Goal: Task Accomplishment & Management: Use online tool/utility

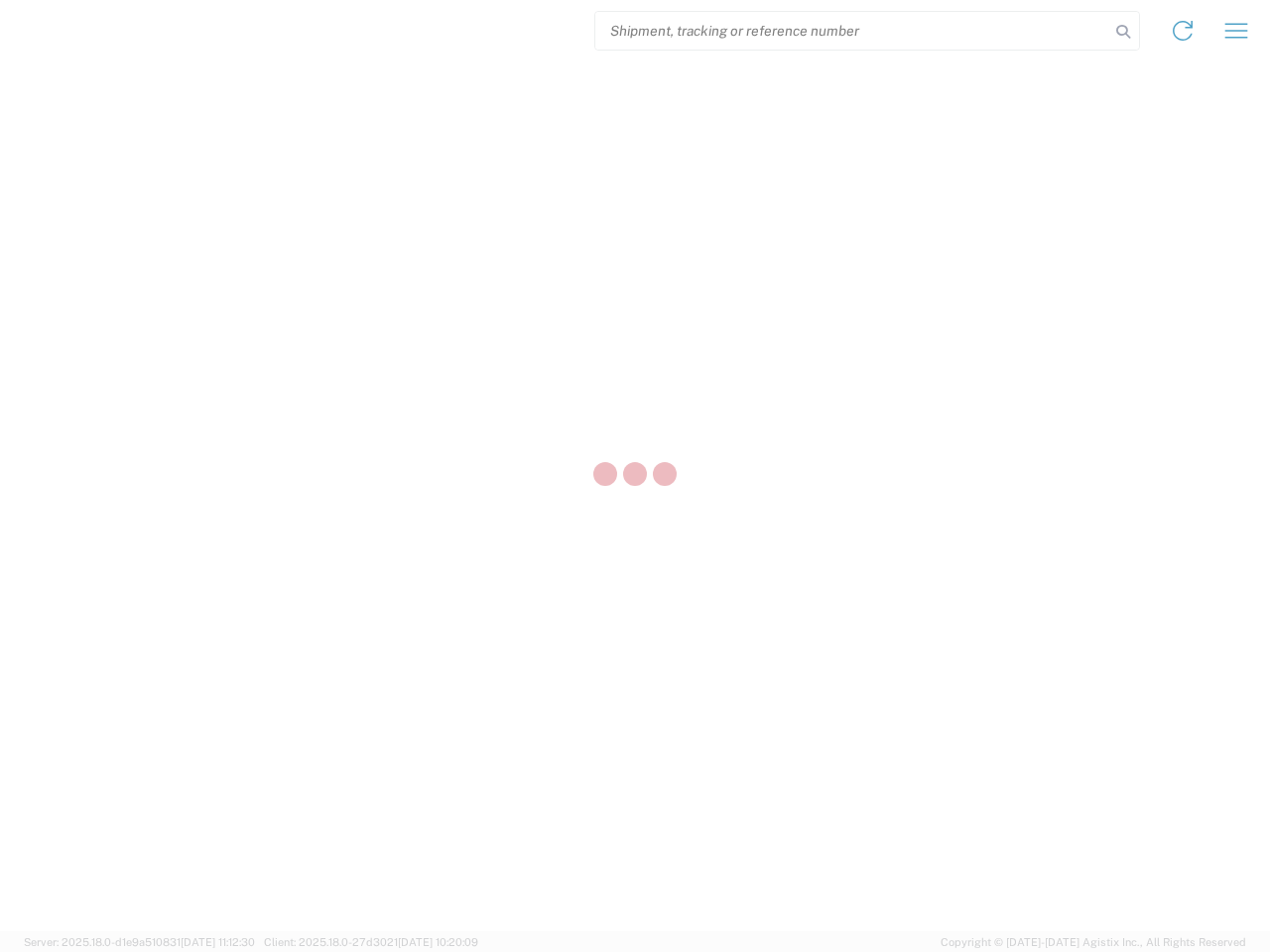
select select "US"
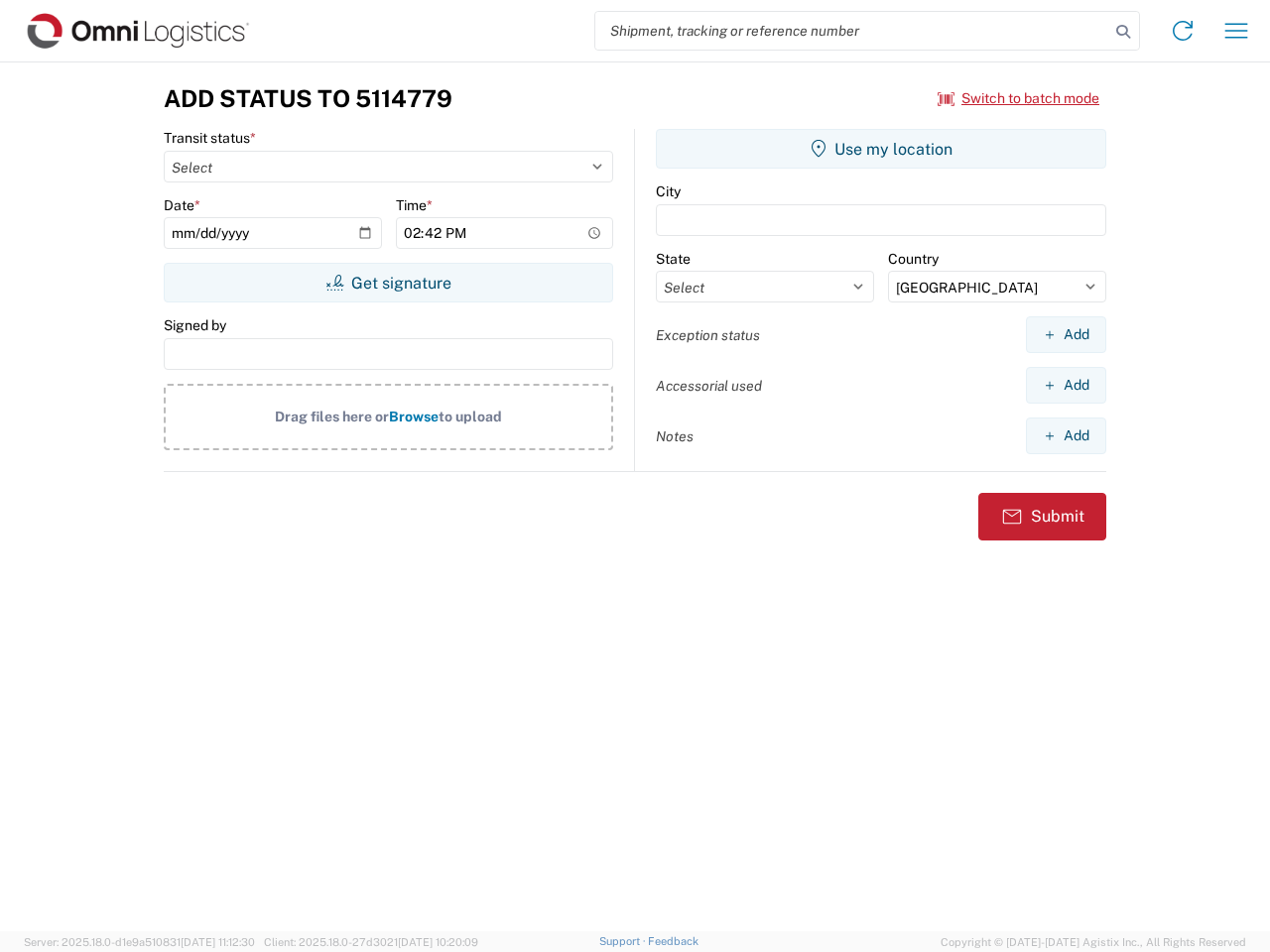
click at [852, 31] on input "search" at bounding box center [852, 31] width 514 height 38
click at [1123, 32] on icon at bounding box center [1123, 32] width 28 height 28
click at [1182, 31] on icon at bounding box center [1182, 31] width 32 height 32
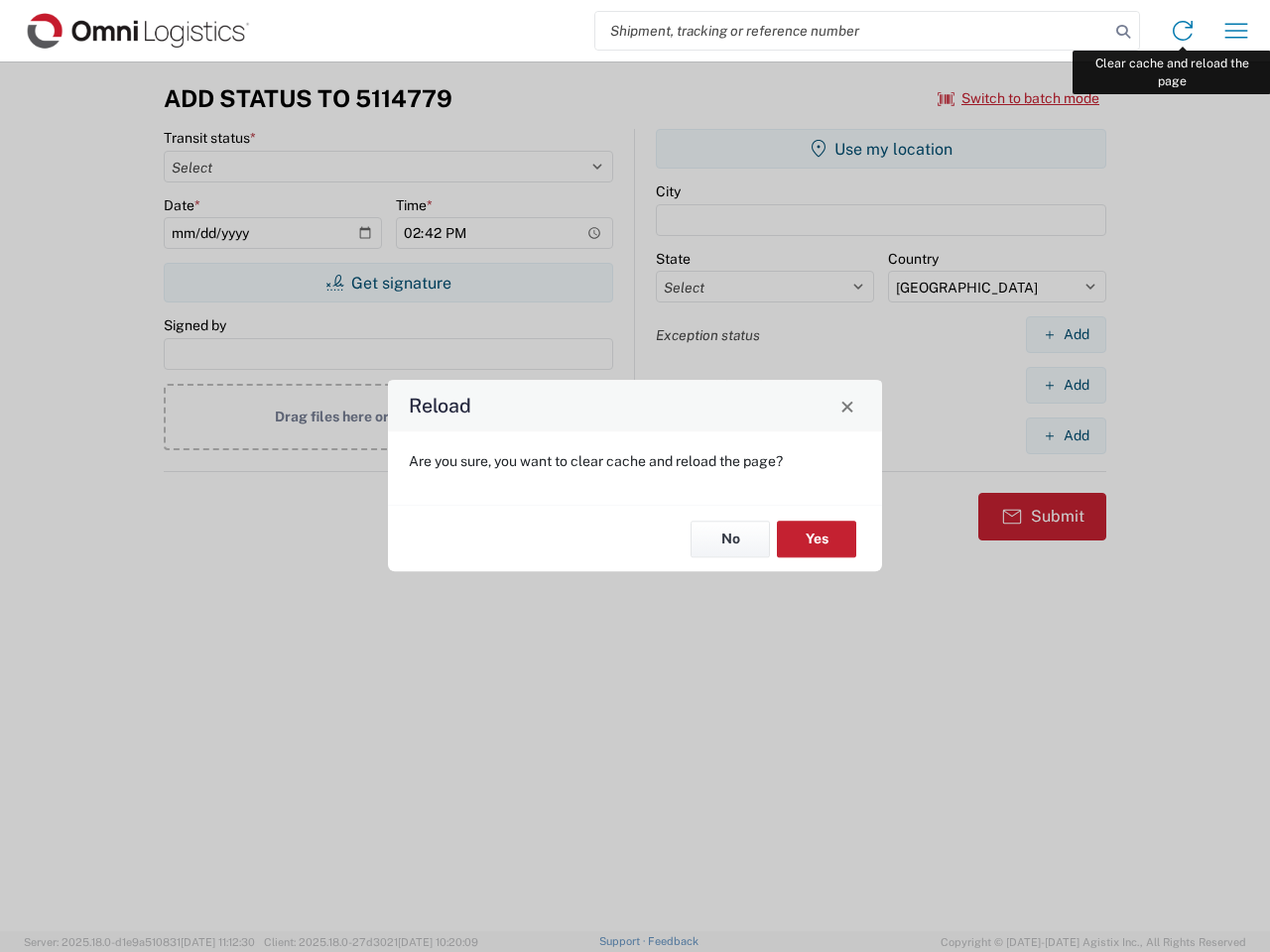
click at [1236, 31] on div "Reload Are you sure, you want to clear cache and reload the page? No Yes" at bounding box center [635, 476] width 1270 height 952
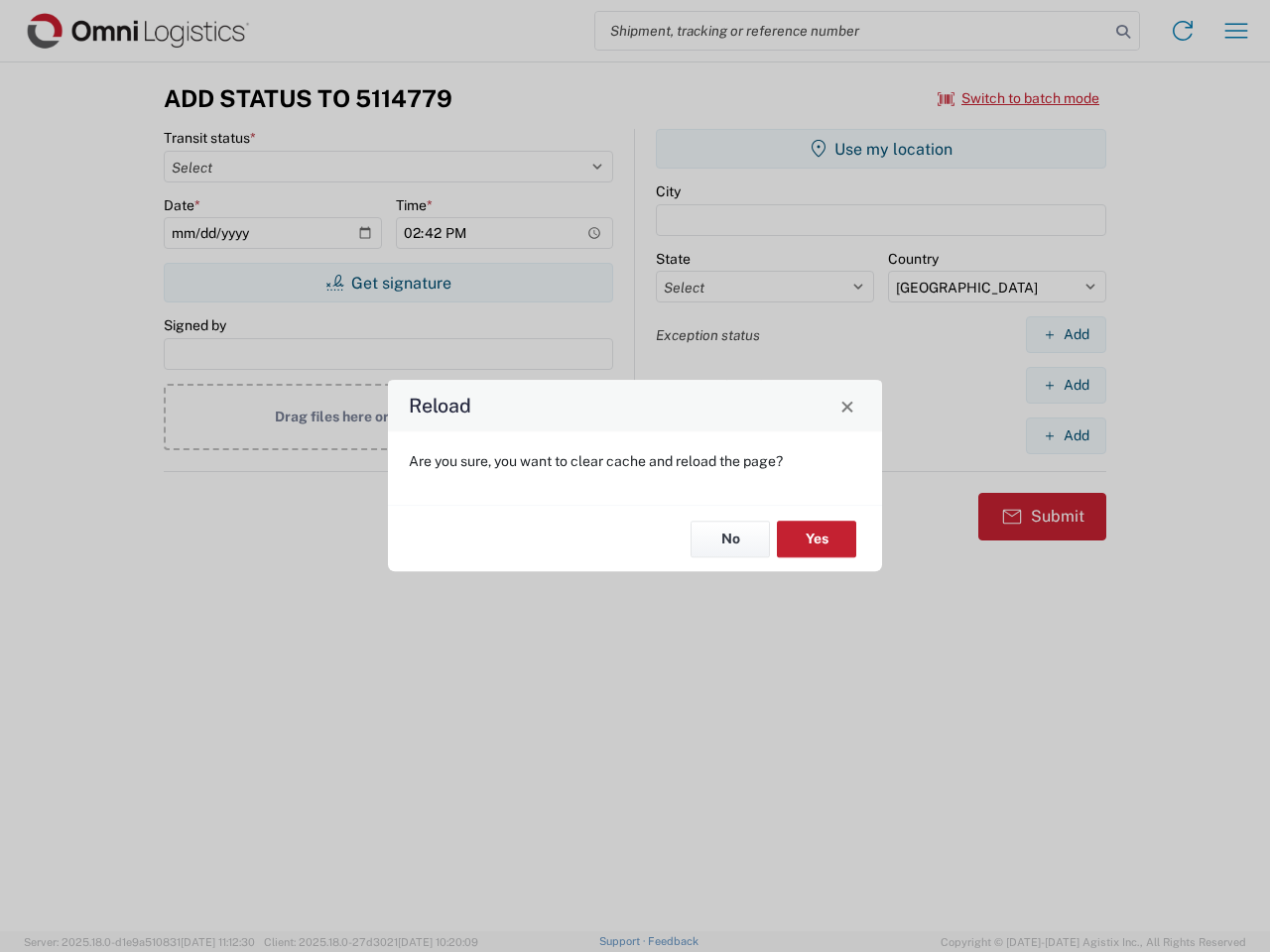
click at [1019, 98] on div "Reload Are you sure, you want to clear cache and reload the page? No Yes" at bounding box center [635, 476] width 1270 height 952
click at [388, 283] on div "Reload Are you sure, you want to clear cache and reload the page? No Yes" at bounding box center [635, 476] width 1270 height 952
click at [881, 149] on div "Reload Are you sure, you want to clear cache and reload the page? No Yes" at bounding box center [635, 476] width 1270 height 952
click at [1065, 334] on div "Reload Are you sure, you want to clear cache and reload the page? No Yes" at bounding box center [635, 476] width 1270 height 952
click at [1065, 385] on div "Reload Are you sure, you want to clear cache and reload the page? No Yes" at bounding box center [635, 476] width 1270 height 952
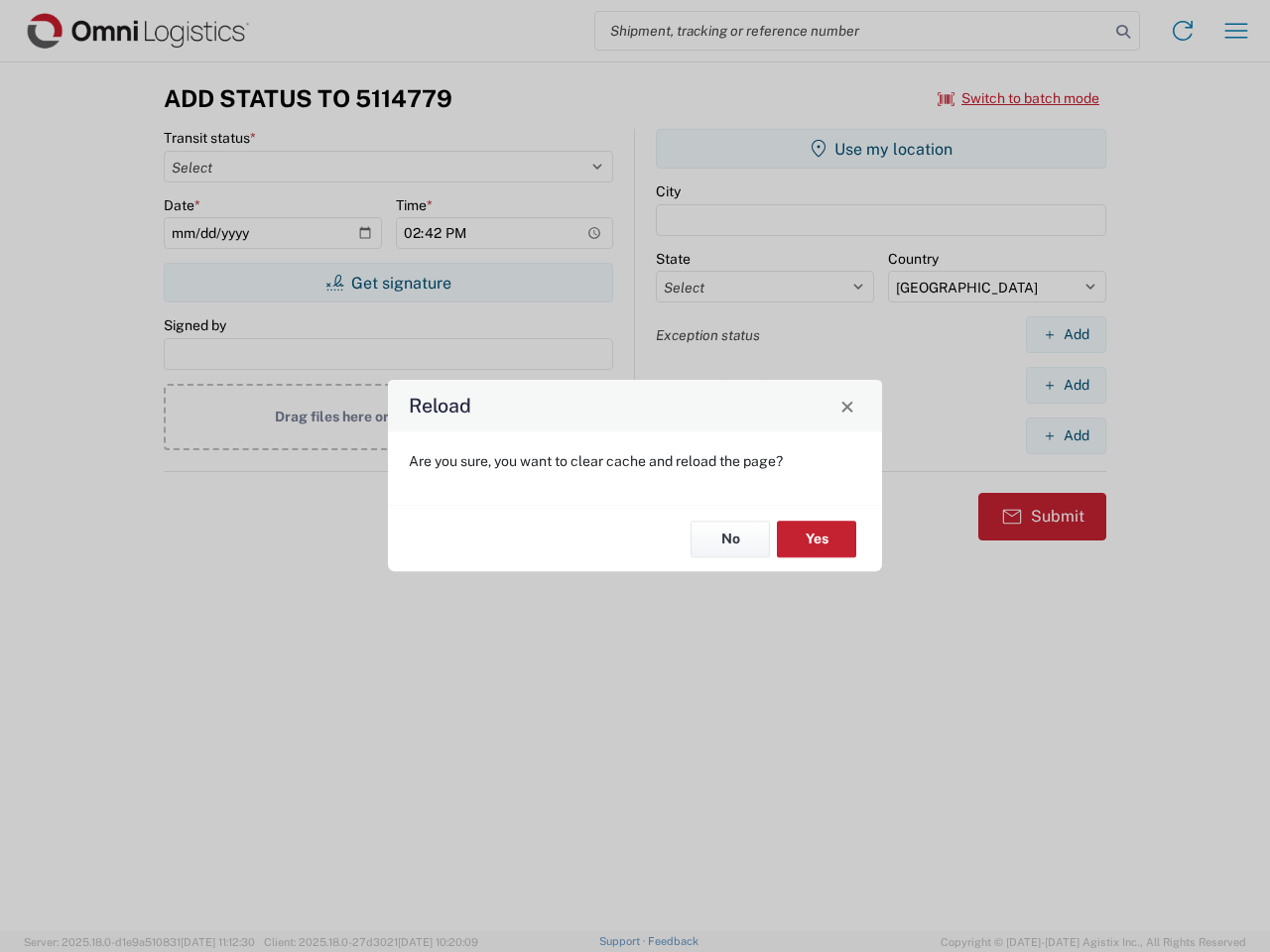
click at [1065, 435] on div "Reload Are you sure, you want to clear cache and reload the page? No Yes" at bounding box center [635, 476] width 1270 height 952
